Goal: Navigation & Orientation: Find specific page/section

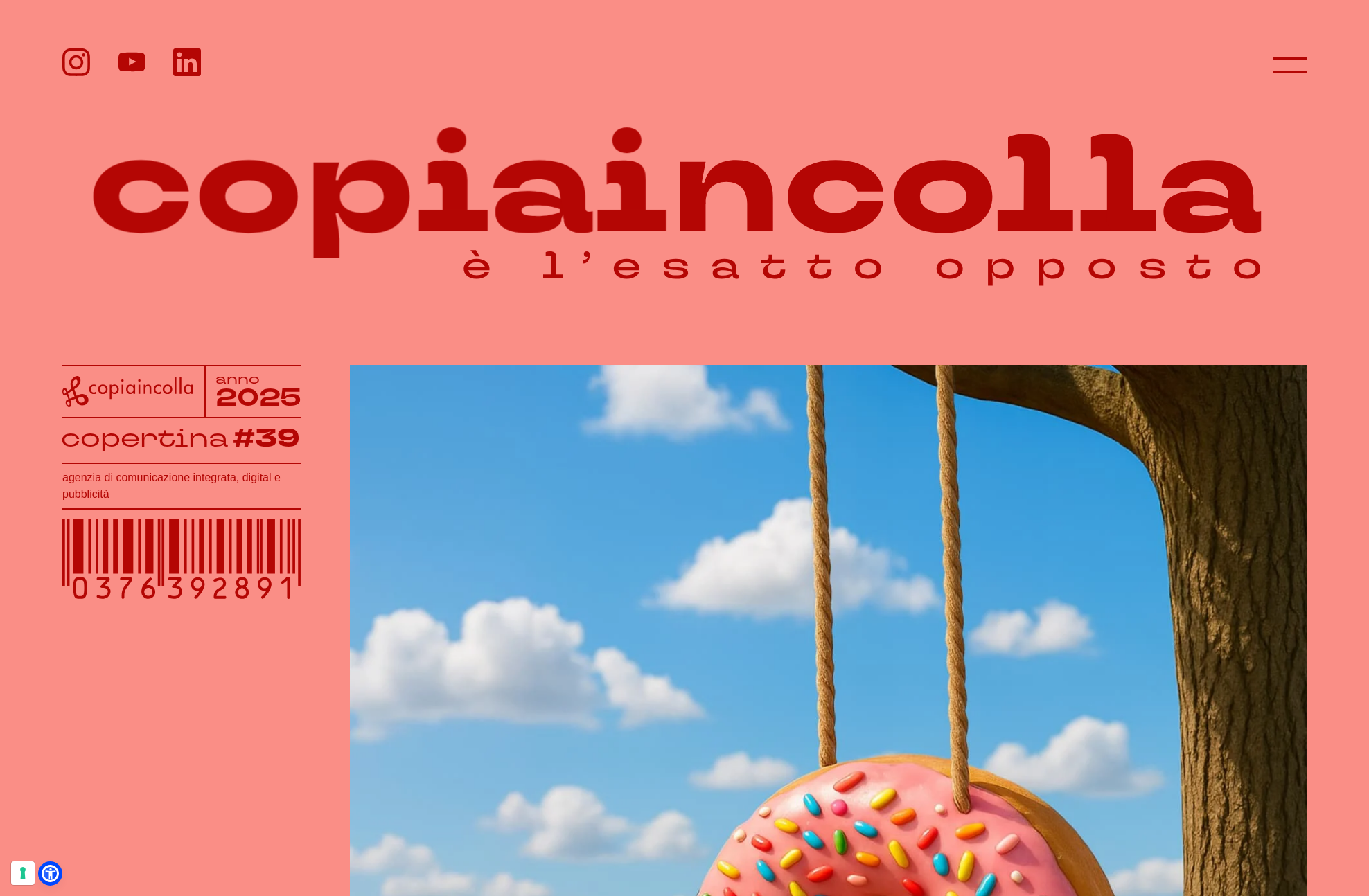
scroll to position [1, 0]
click at [181, 62] on icon at bounding box center [186, 62] width 27 height 27
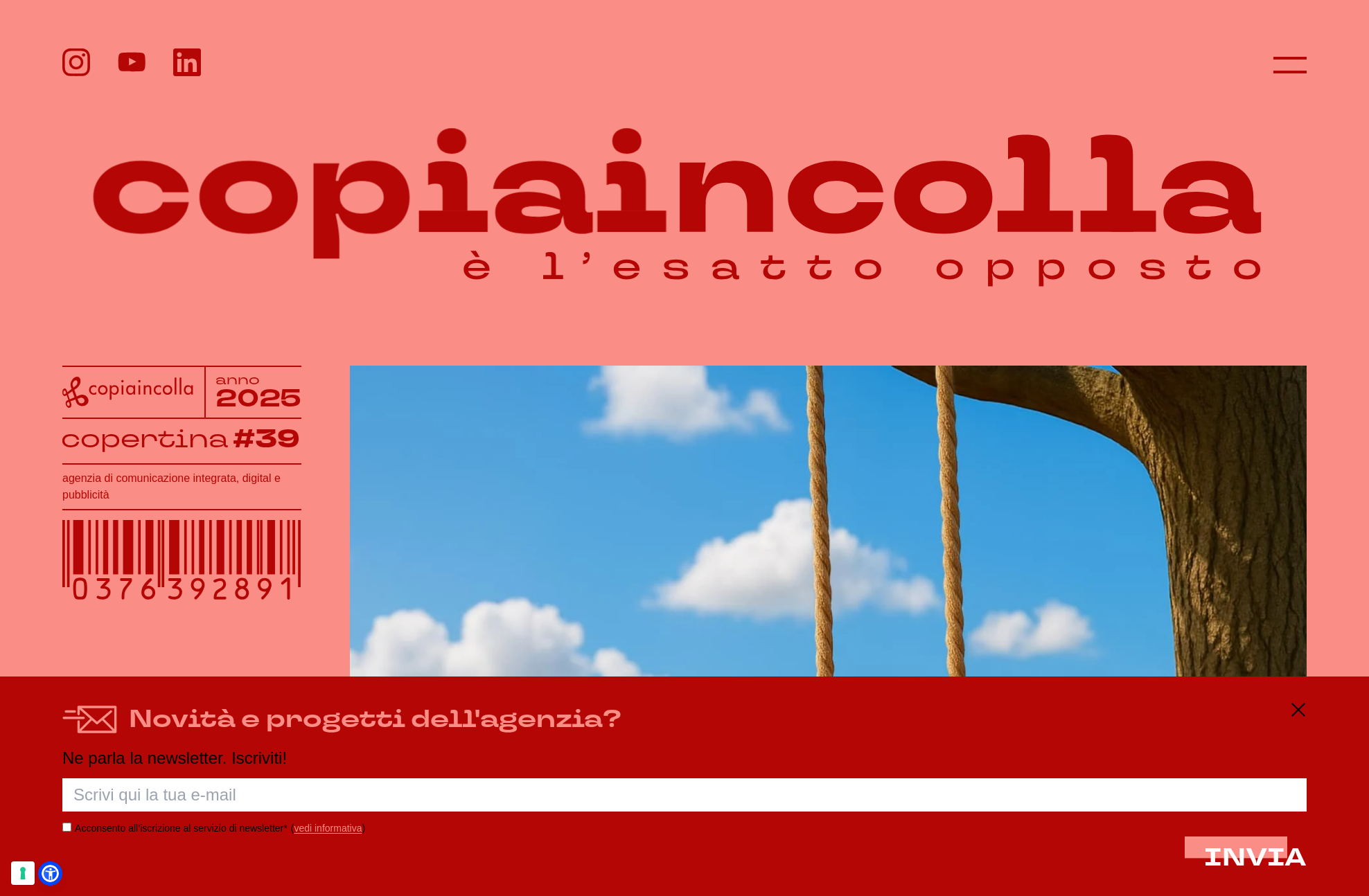
scroll to position [0, 0]
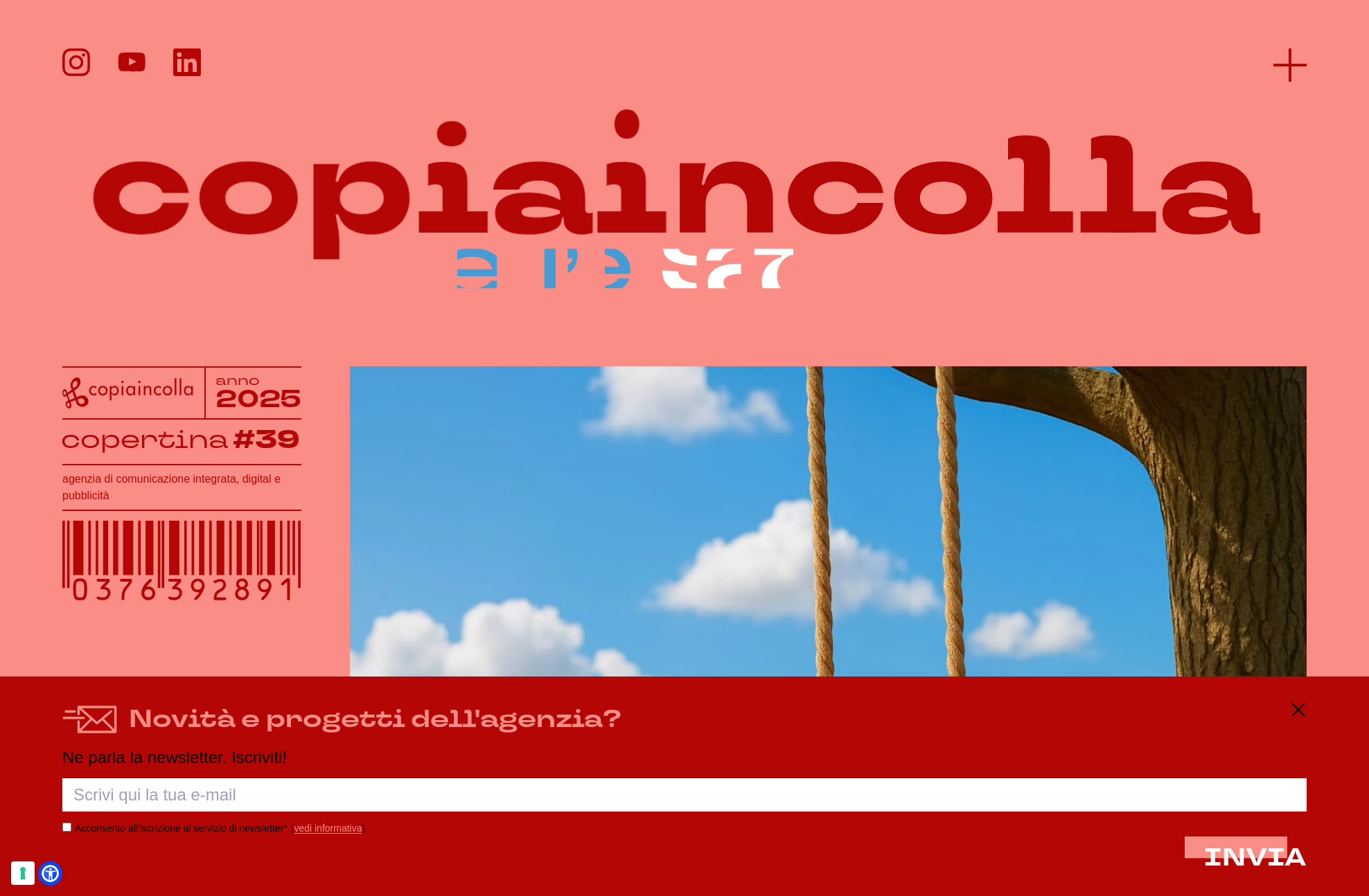
click at [1287, 65] on line at bounding box center [1290, 65] width 33 height 0
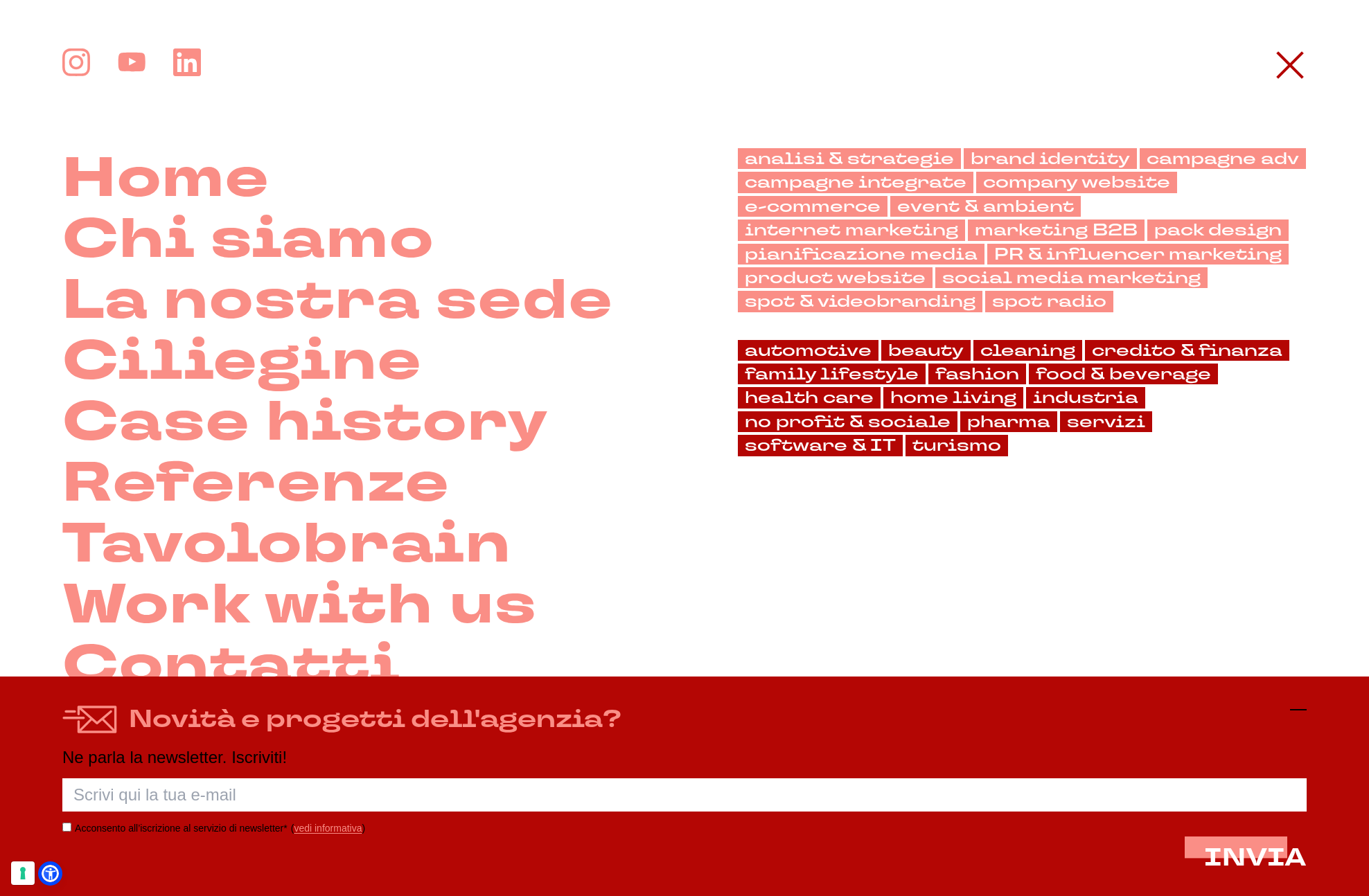
click at [1300, 705] on icon at bounding box center [1298, 710] width 16 height 16
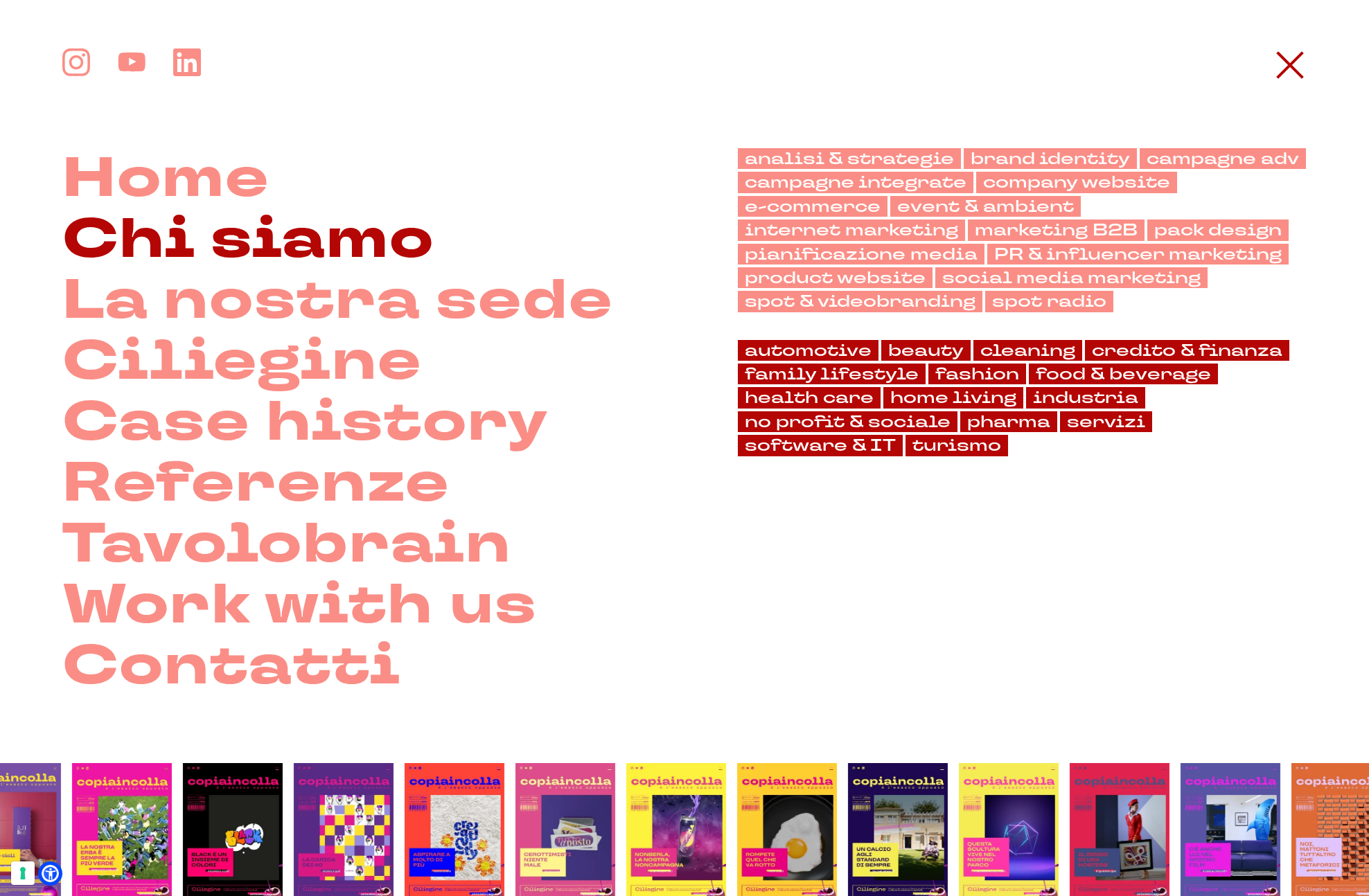
click at [249, 242] on link "Chi siamo" at bounding box center [248, 240] width 372 height 61
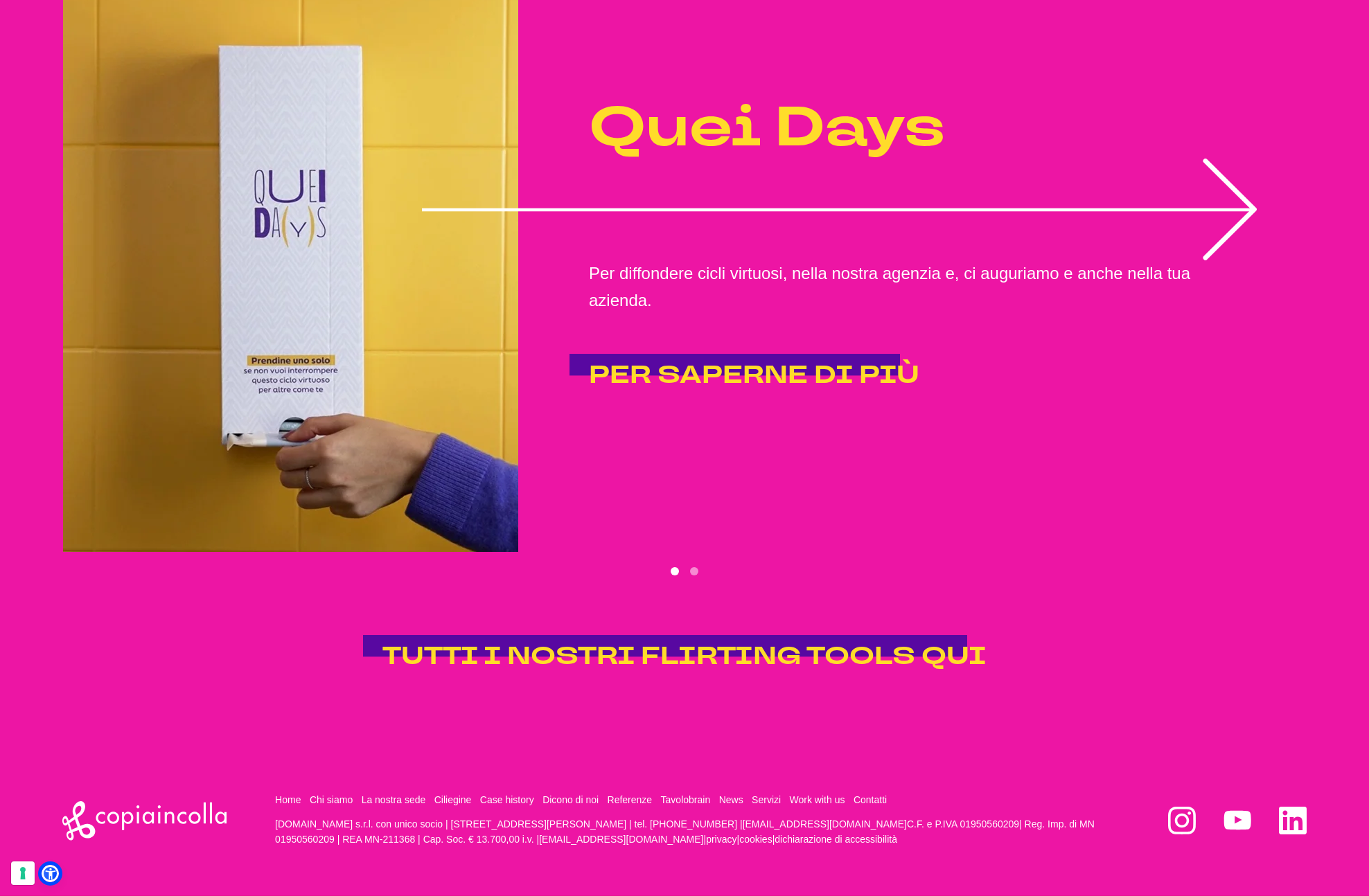
scroll to position [3189, 0]
